Goal: Navigation & Orientation: Find specific page/section

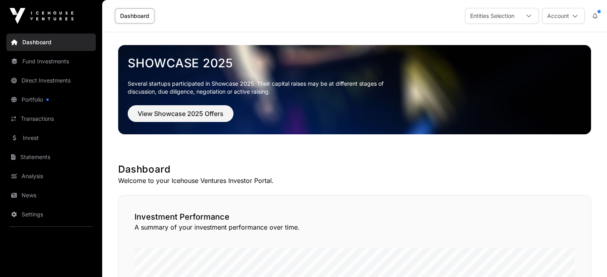
click at [479, 15] on div "Entities Selection" at bounding box center [492, 15] width 54 height 15
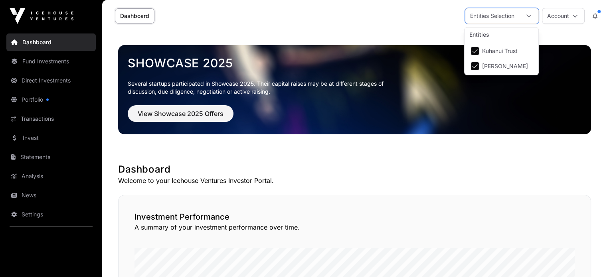
click at [482, 14] on div "Entities Selection" at bounding box center [492, 15] width 54 height 15
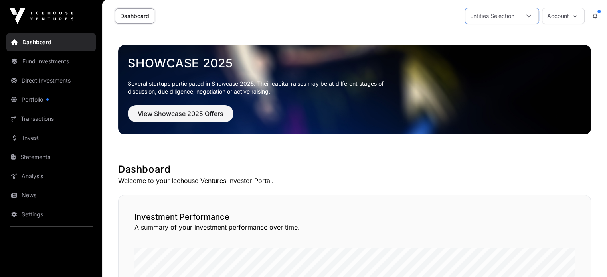
click at [59, 83] on link "Direct Investments" at bounding box center [50, 81] width 89 height 18
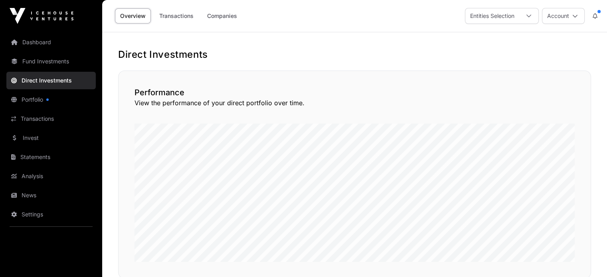
click at [176, 11] on link "Transactions" at bounding box center [176, 15] width 45 height 15
click at [215, 15] on link "Companies" at bounding box center [222, 15] width 40 height 15
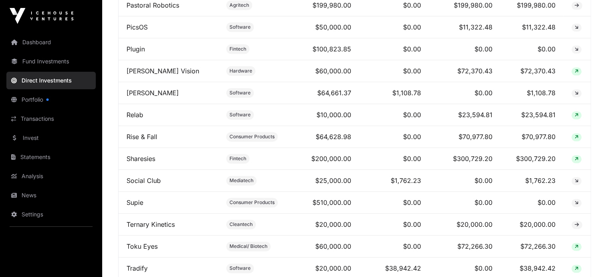
scroll to position [1077, 0]
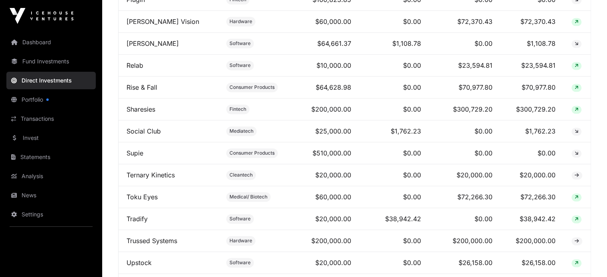
click at [160, 241] on link "Trussed Systems" at bounding box center [151, 241] width 51 height 8
